Goal: Task Accomplishment & Management: Use online tool/utility

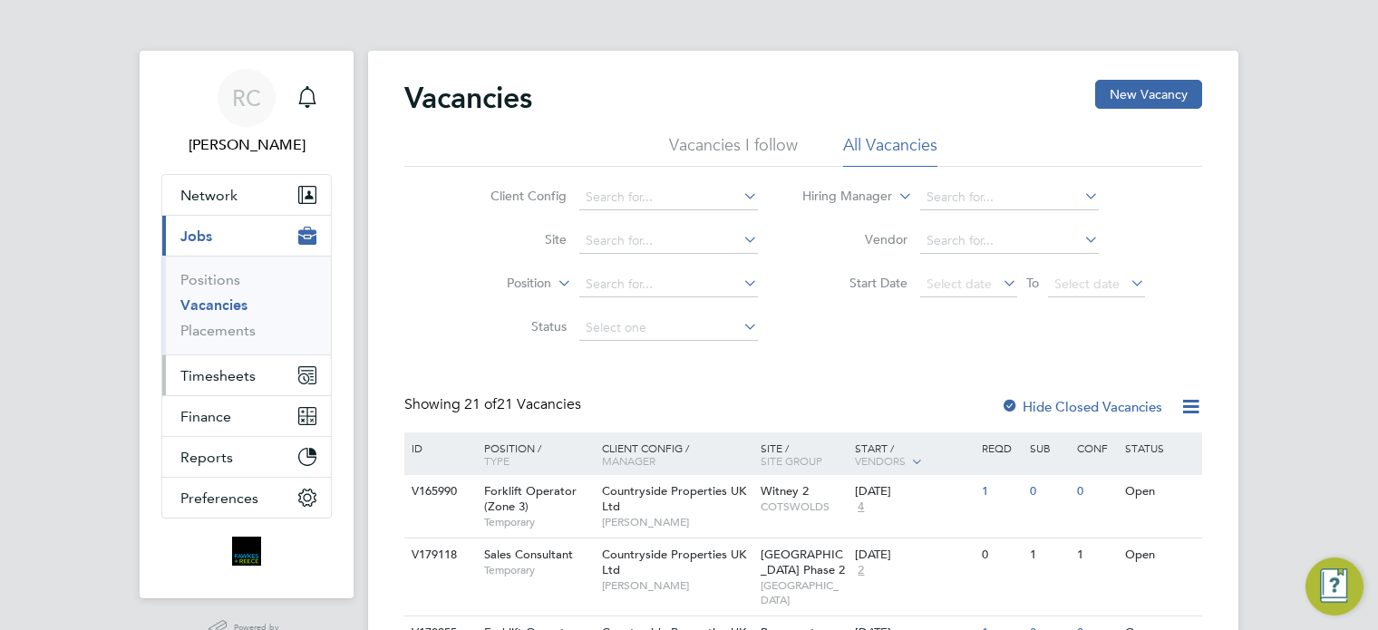
click at [223, 374] on span "Timesheets" at bounding box center [217, 375] width 75 height 17
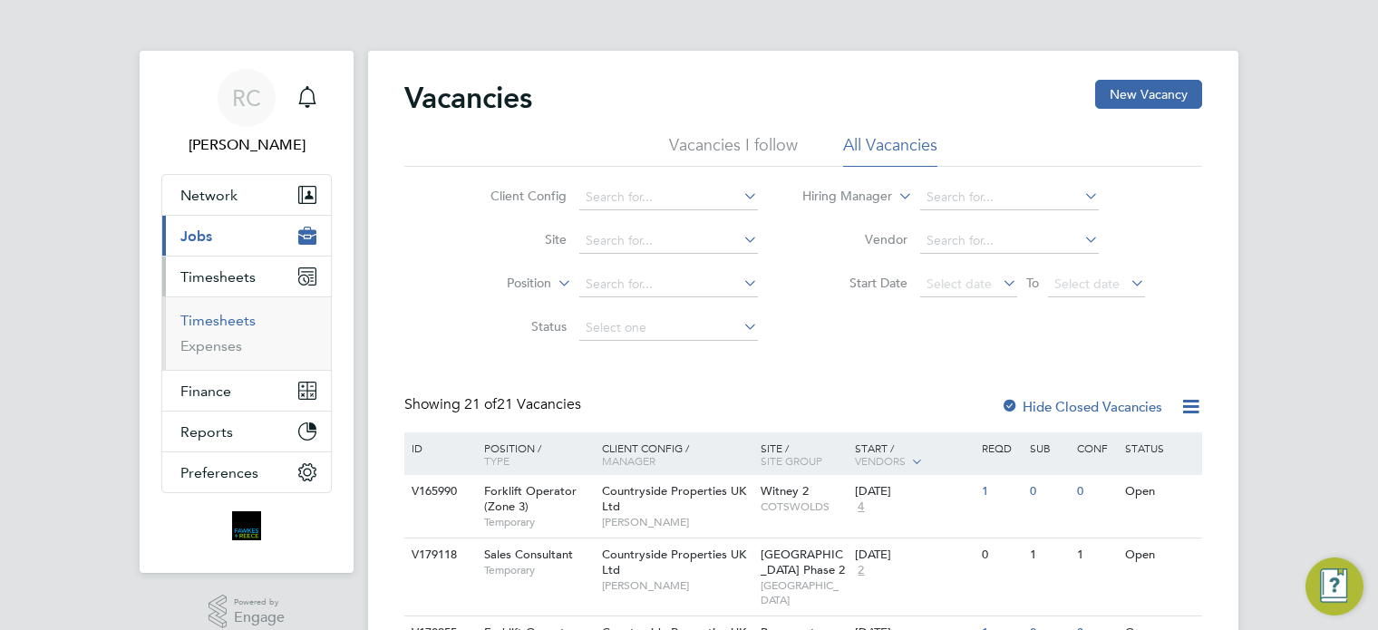
click at [243, 324] on link "Timesheets" at bounding box center [217, 320] width 75 height 17
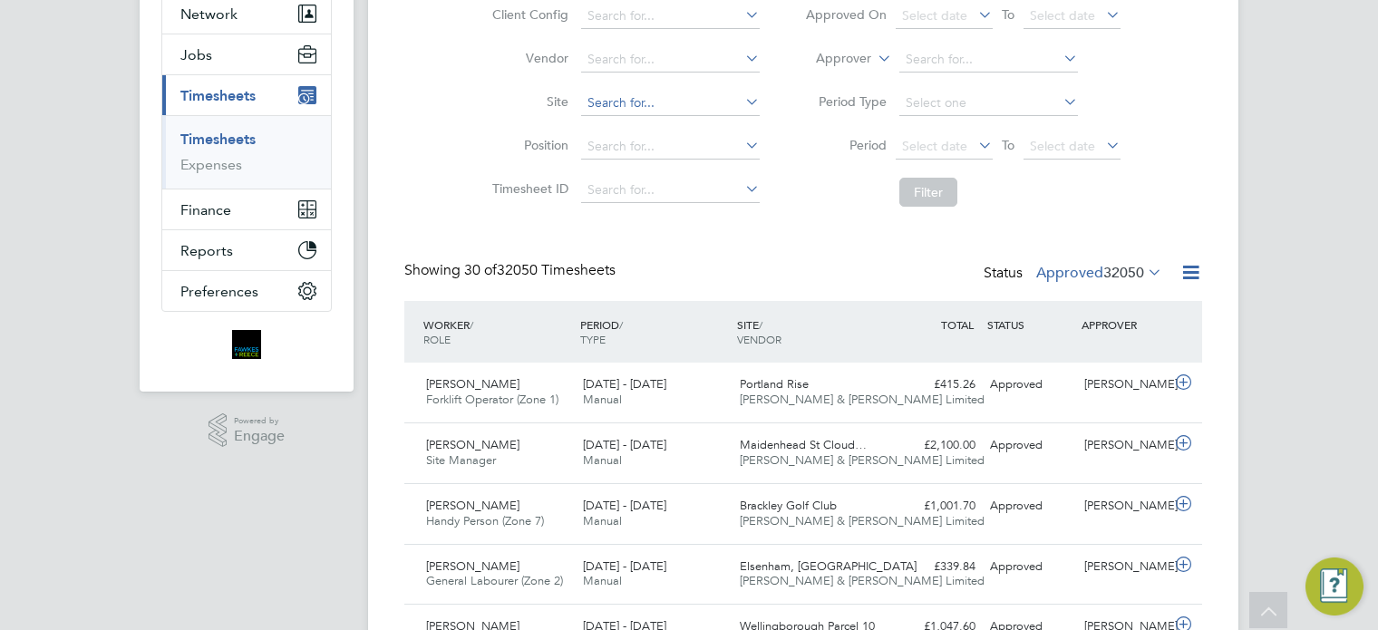
click at [639, 95] on input at bounding box center [670, 103] width 179 height 25
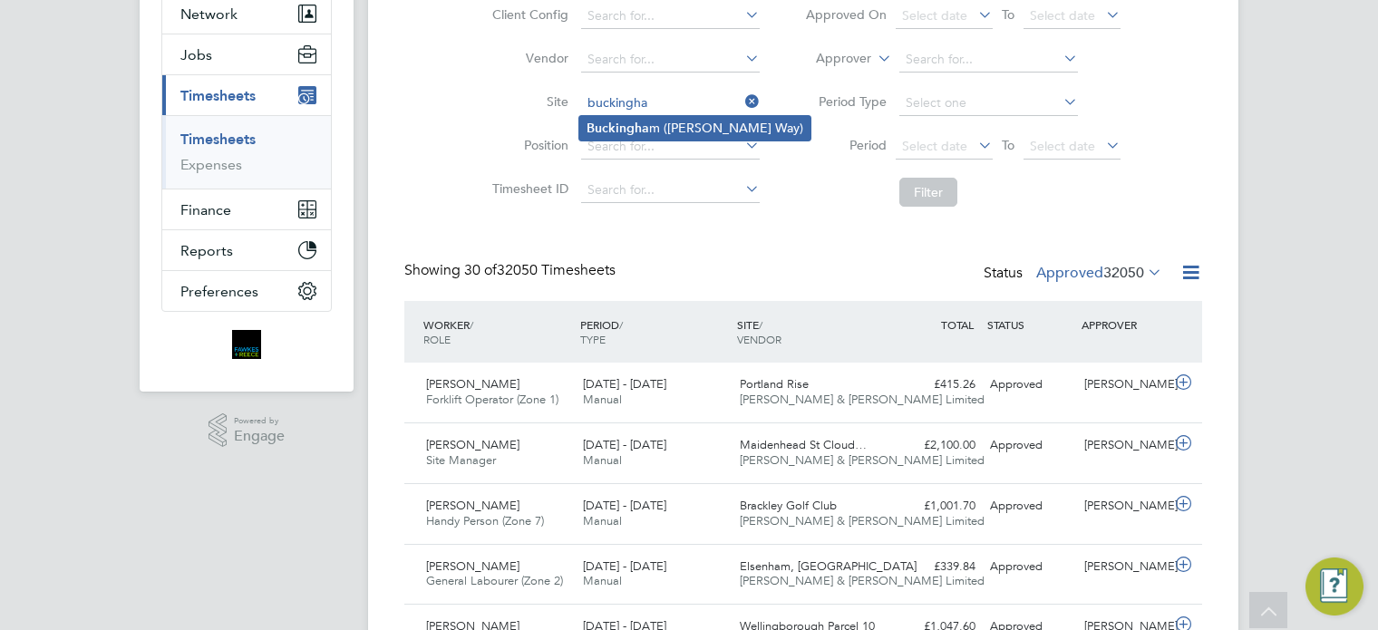
click at [679, 121] on li "Buckingha m ([PERSON_NAME] Way)" at bounding box center [694, 128] width 231 height 24
type input "Buckingham ([PERSON_NAME] Way)"
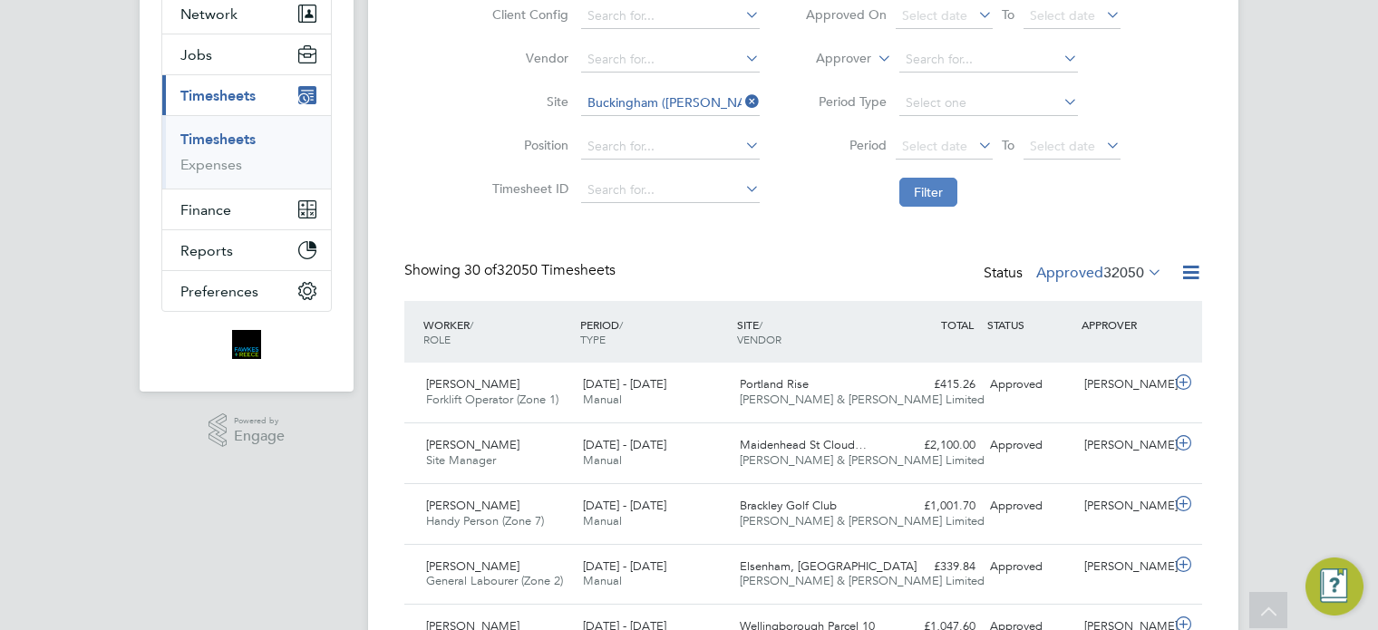
click at [944, 179] on li "Filter" at bounding box center [962, 192] width 361 height 47
click at [975, 141] on icon at bounding box center [975, 144] width 0 height 25
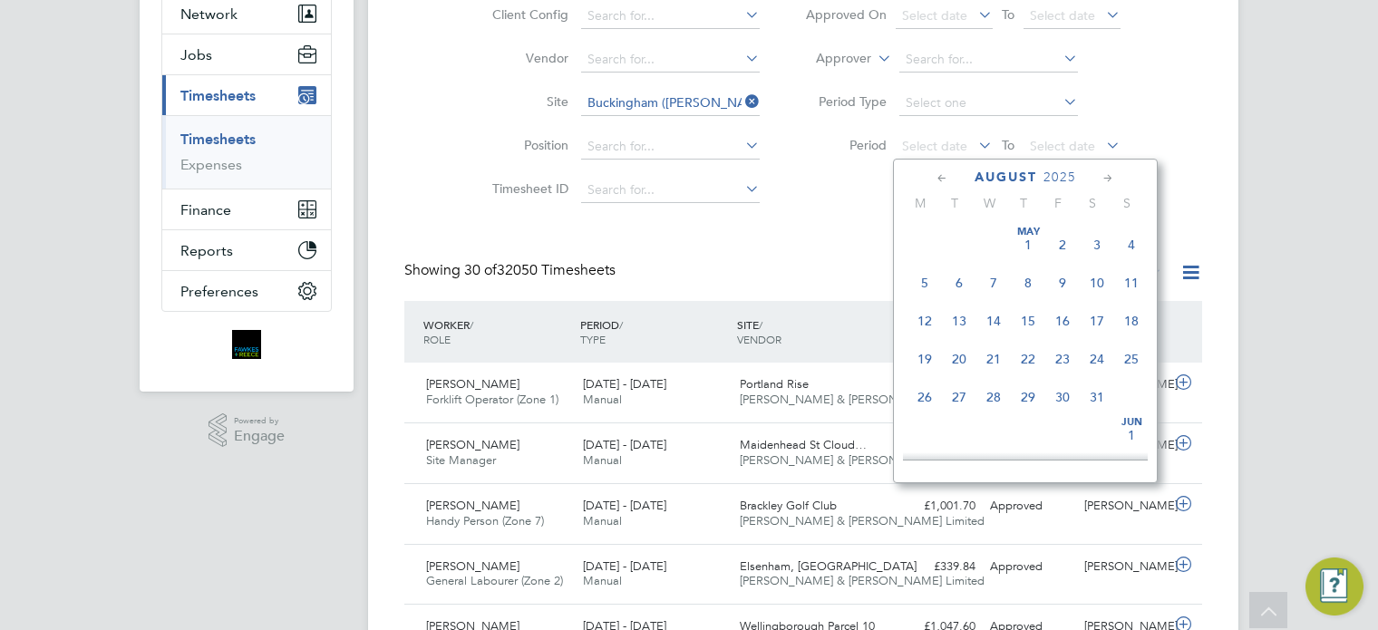
scroll to position [706, 0]
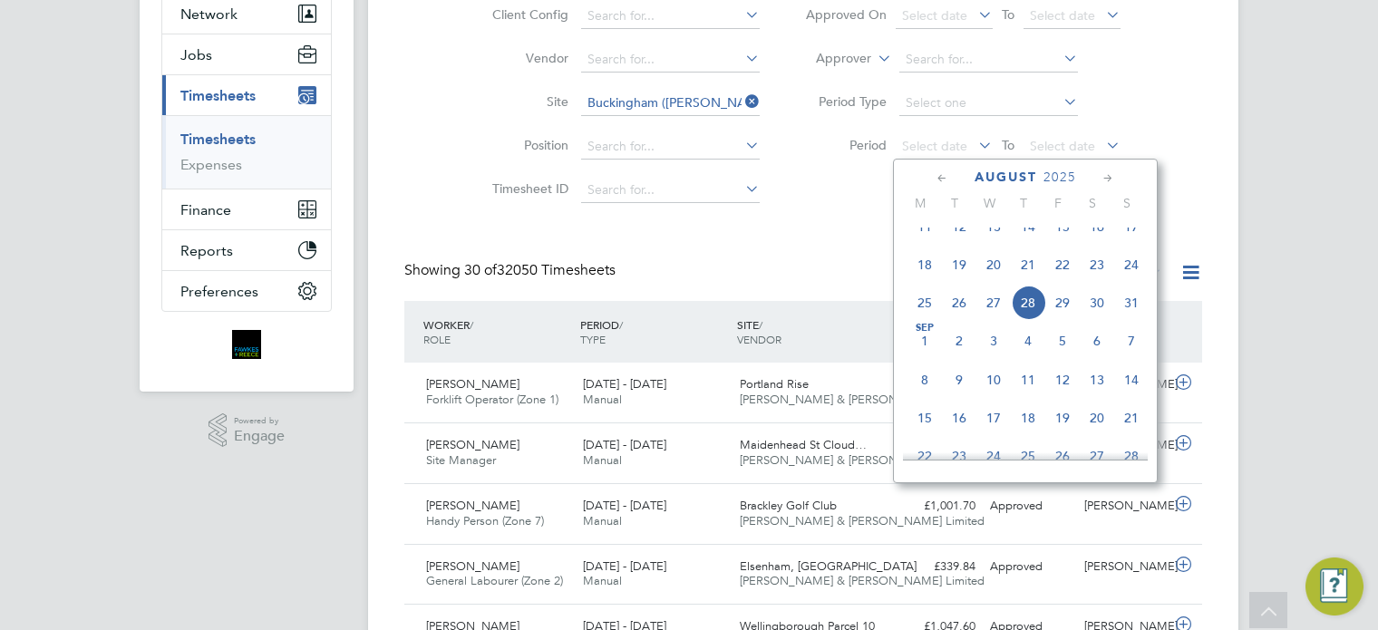
click at [922, 333] on span "Sep" at bounding box center [925, 328] width 34 height 9
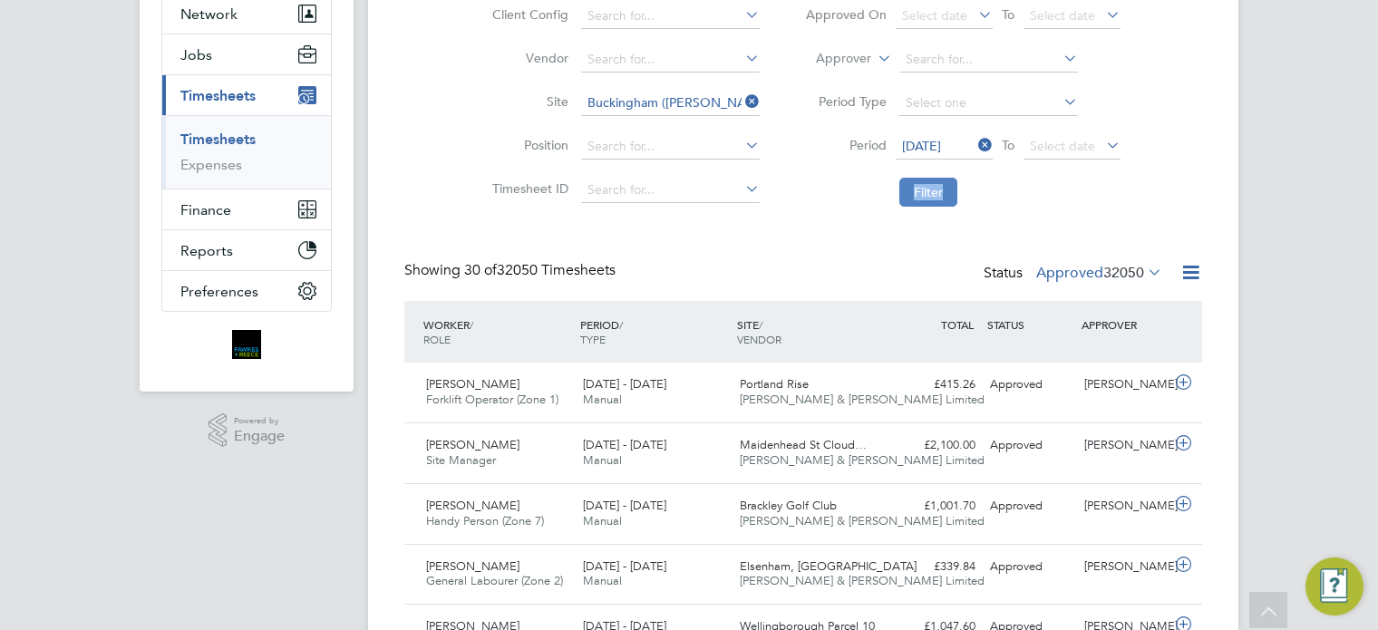
click at [947, 194] on button "Filter" at bounding box center [928, 192] width 58 height 29
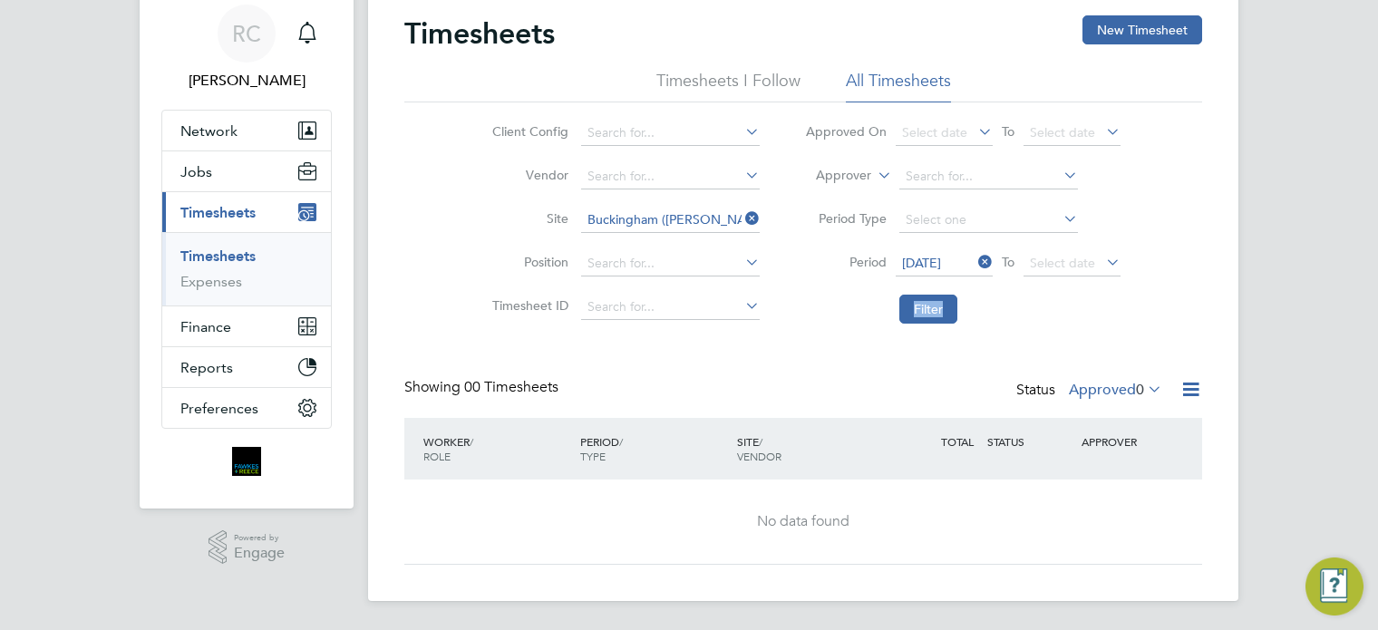
click at [975, 260] on icon at bounding box center [975, 261] width 0 height 25
click at [952, 261] on span "Select date" at bounding box center [934, 263] width 65 height 16
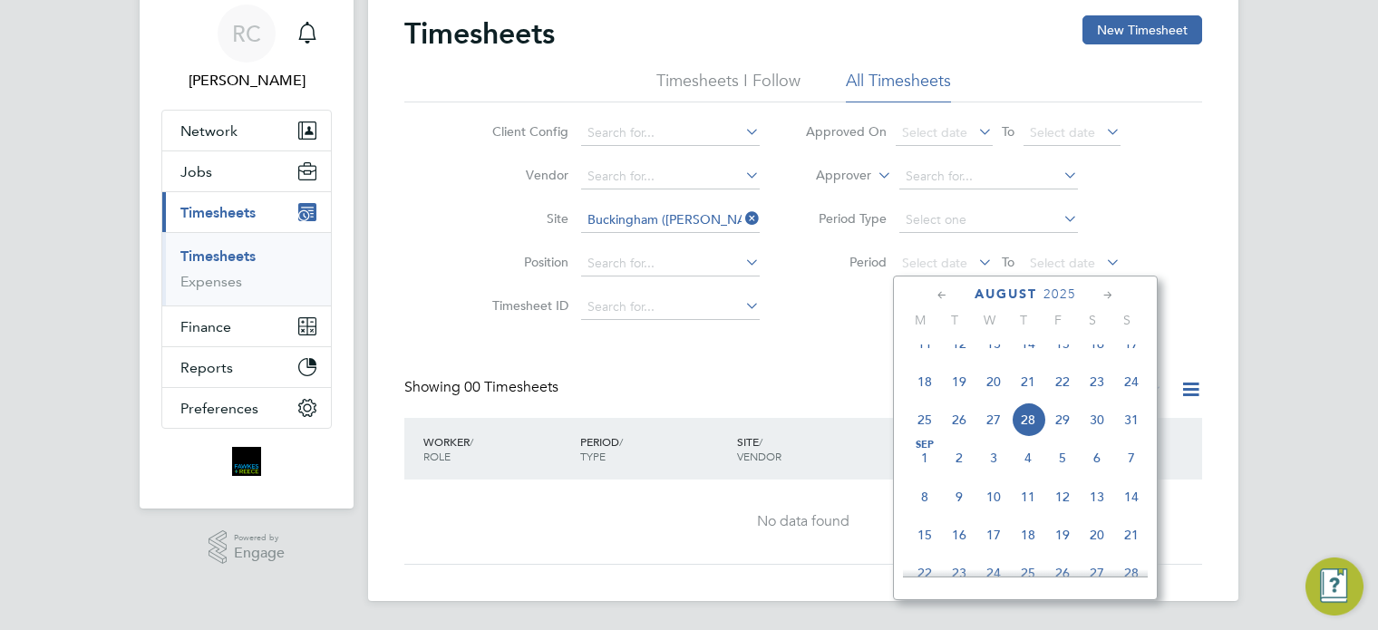
click at [927, 399] on span "18" at bounding box center [925, 381] width 34 height 34
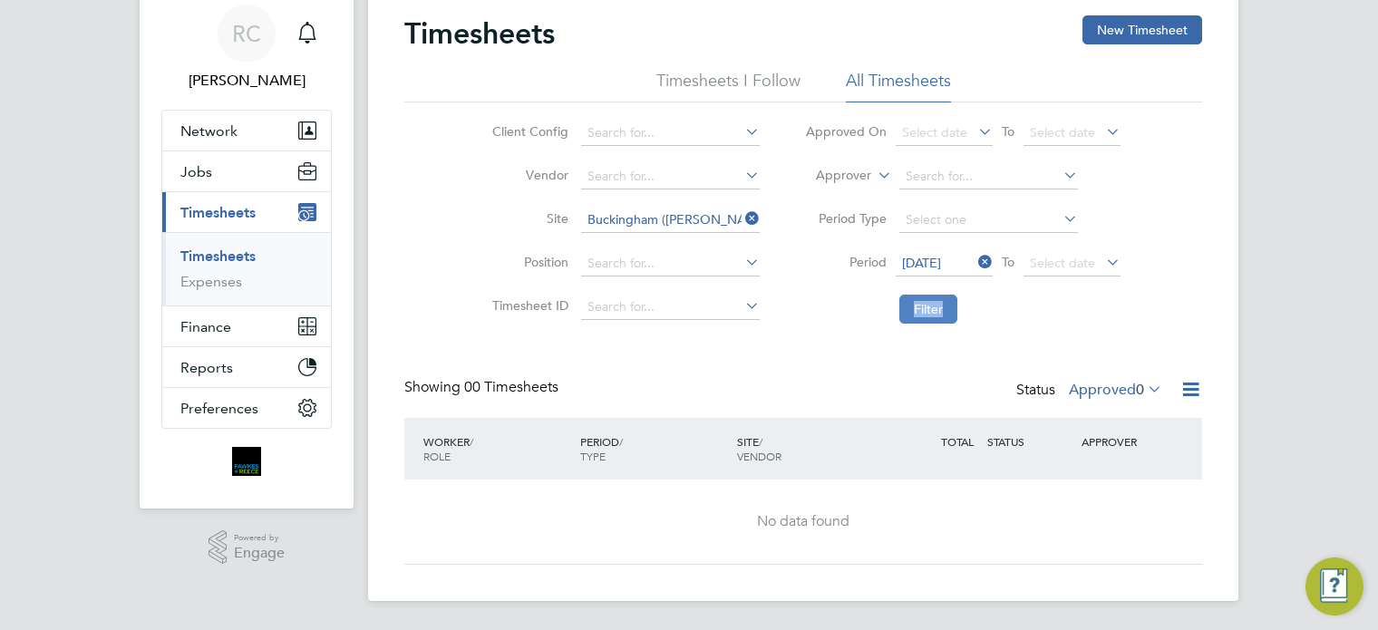
click at [938, 310] on button "Filter" at bounding box center [928, 309] width 58 height 29
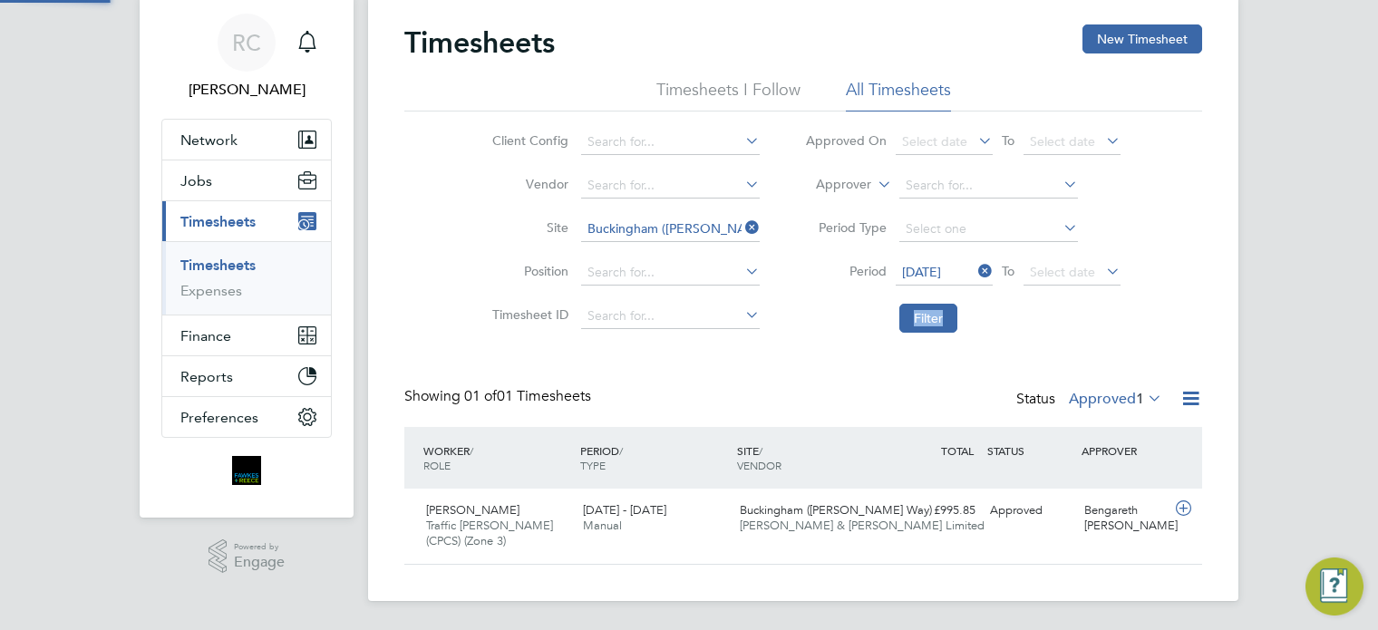
scroll to position [46, 158]
click at [742, 228] on icon at bounding box center [742, 227] width 0 height 25
click at [717, 230] on input at bounding box center [670, 229] width 179 height 25
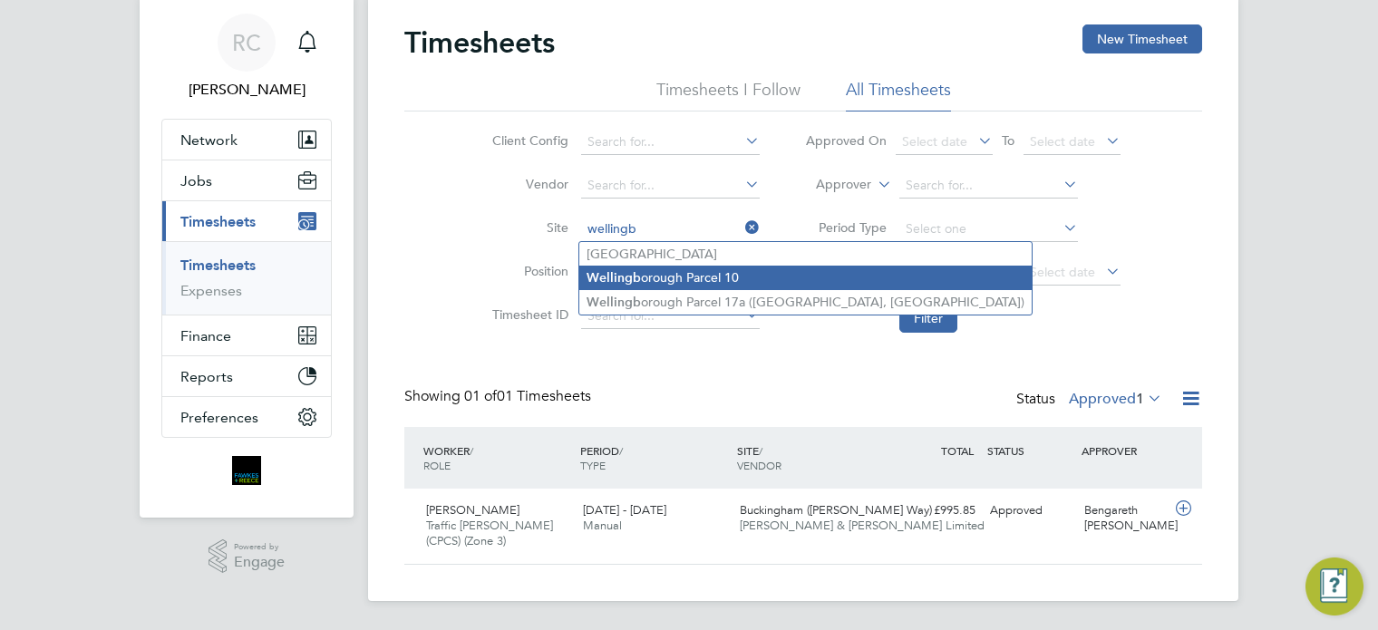
click at [738, 276] on li "Wellingb orough Parcel 10" at bounding box center [805, 278] width 452 height 24
type input "Wellingborough Parcel 10"
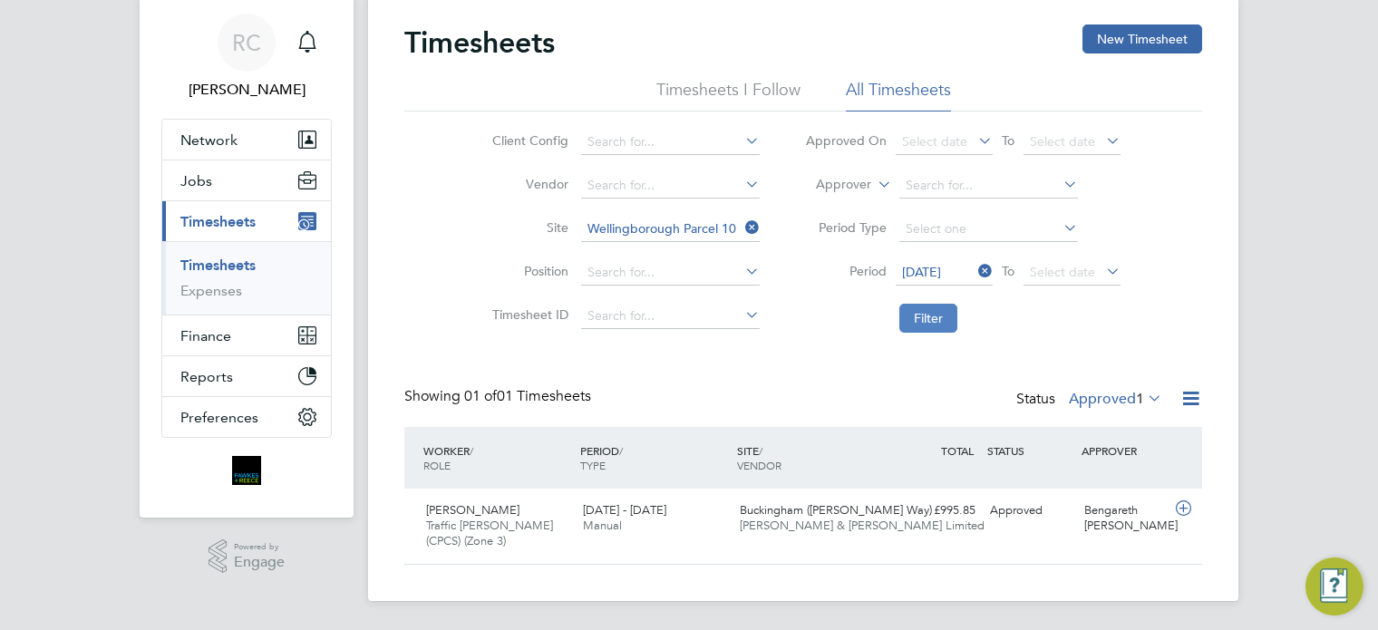
click at [927, 314] on button "Filter" at bounding box center [928, 318] width 58 height 29
